Goal: Task Accomplishment & Management: Use online tool/utility

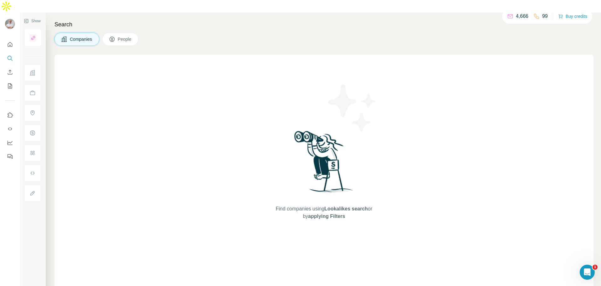
click at [75, 36] on span "Companies" at bounding box center [81, 39] width 23 height 6
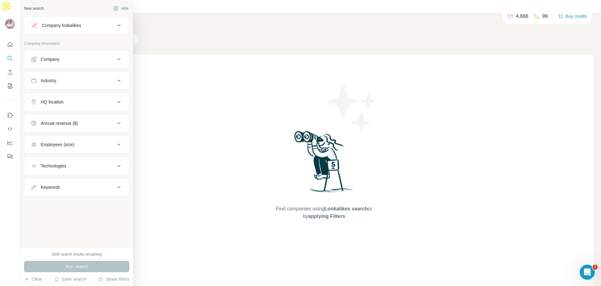
click at [59, 59] on div "Company" at bounding box center [50, 59] width 19 height 6
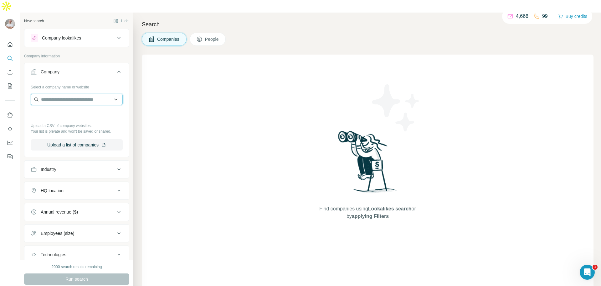
click at [64, 94] on input "text" at bounding box center [77, 99] width 92 height 11
click at [51, 94] on input "**********" at bounding box center [77, 99] width 92 height 11
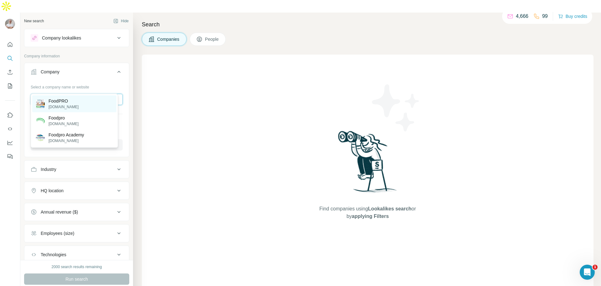
type input "**********"
click at [61, 103] on p "FoodPRO" at bounding box center [64, 101] width 30 height 6
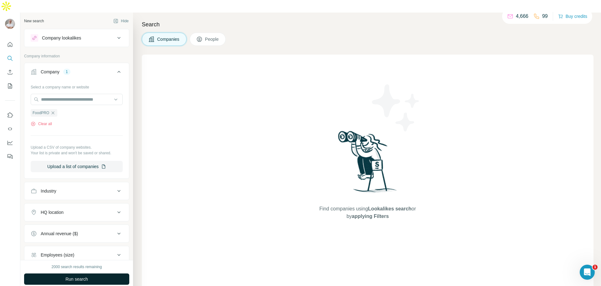
click at [77, 276] on span "Run search" at bounding box center [76, 279] width 23 height 6
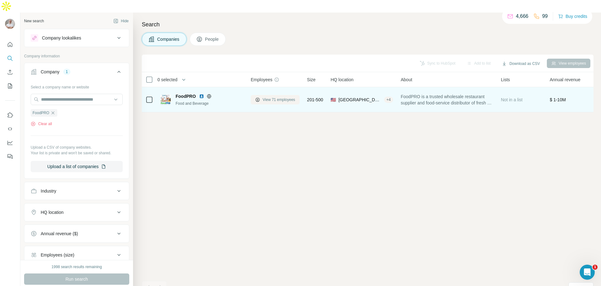
click at [276, 97] on span "View 71 employees" at bounding box center [279, 100] width 33 height 6
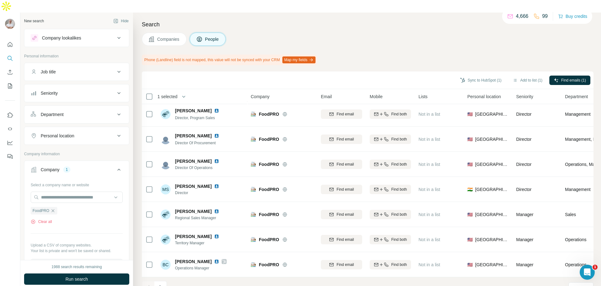
scroll to position [81, 0]
click at [163, 284] on icon "Navigate to next page" at bounding box center [161, 287] width 6 height 6
click at [150, 284] on icon "Navigate to previous page" at bounding box center [148, 287] width 6 height 6
click at [480, 75] on button "Sync to HubSpot (4)" at bounding box center [481, 79] width 50 height 9
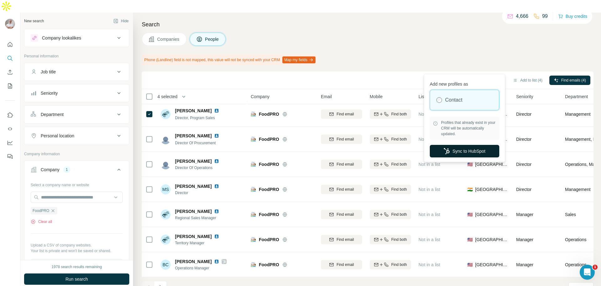
click at [466, 150] on button "Sync to HubSpot" at bounding box center [465, 151] width 70 height 13
